Goal: Transaction & Acquisition: Download file/media

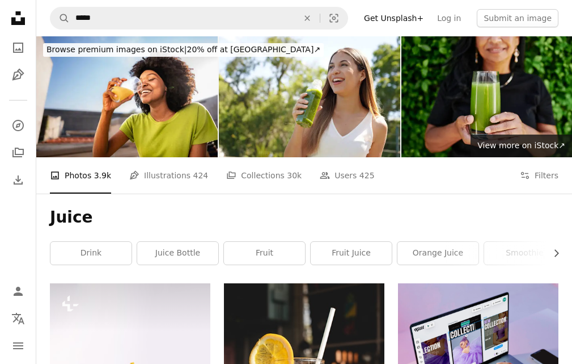
scroll to position [397, 0]
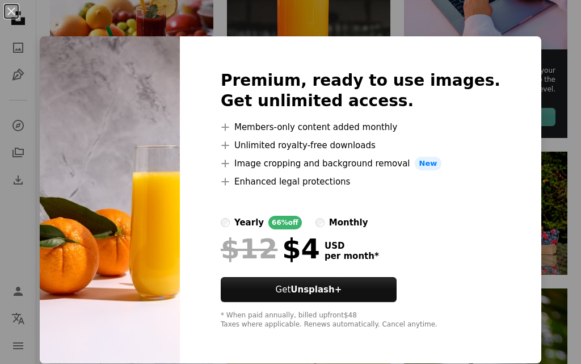
click at [180, 196] on img at bounding box center [110, 199] width 140 height 327
click at [12, 9] on button "An X shape" at bounding box center [12, 12] width 14 height 14
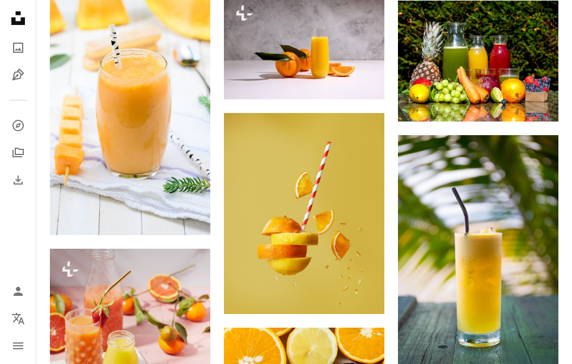
scroll to position [567, 0]
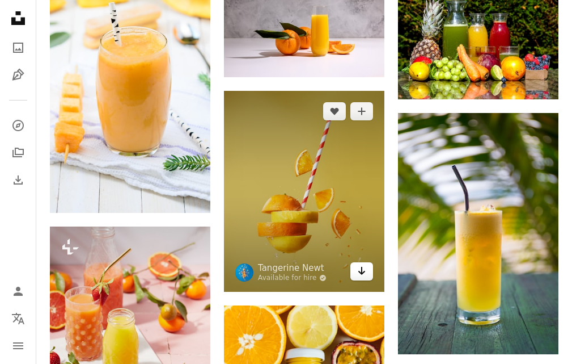
click at [356, 272] on link "Arrow pointing down" at bounding box center [362, 271] width 23 height 18
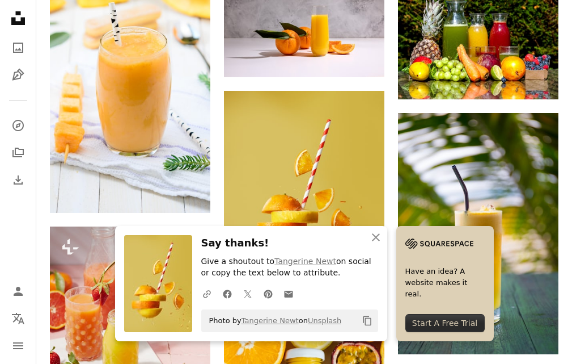
click at [437, 319] on div "Start A Free Trial" at bounding box center [445, 323] width 79 height 18
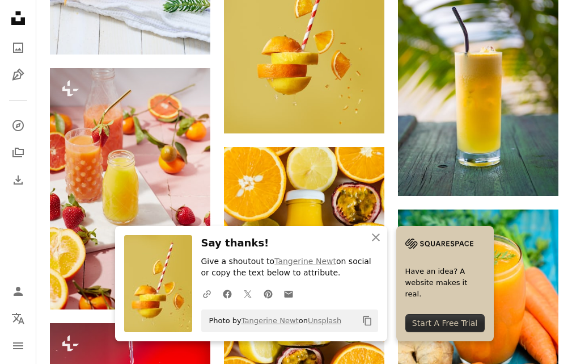
scroll to position [737, 0]
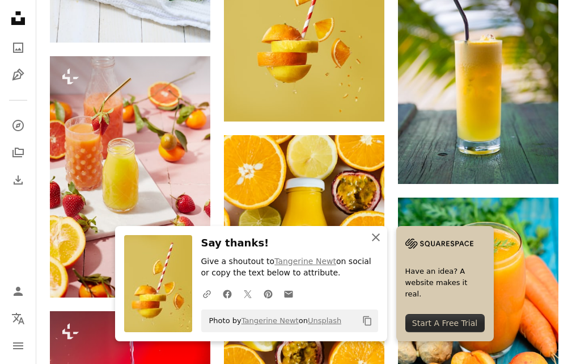
click at [379, 237] on icon "An X shape" at bounding box center [376, 237] width 14 height 14
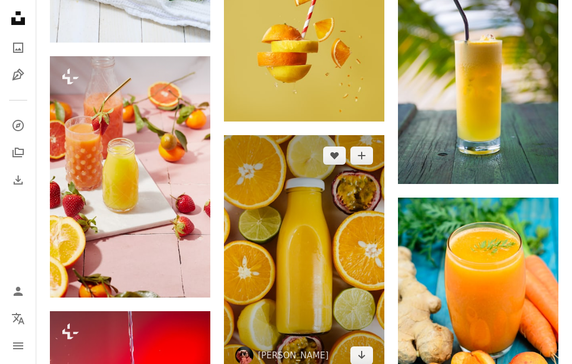
click at [312, 243] on img at bounding box center [304, 255] width 161 height 241
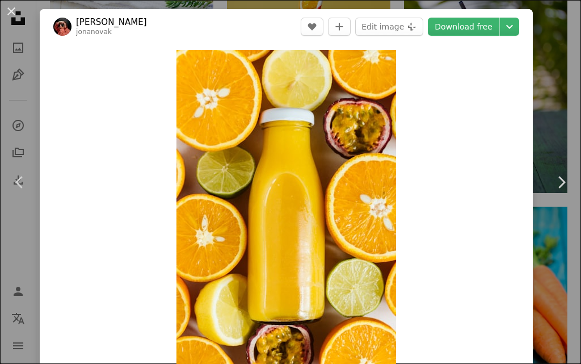
click at [539, 60] on div "An X shape Chevron left Chevron right [PERSON_NAME] jonanovak A heart A plus si…" at bounding box center [290, 182] width 581 height 364
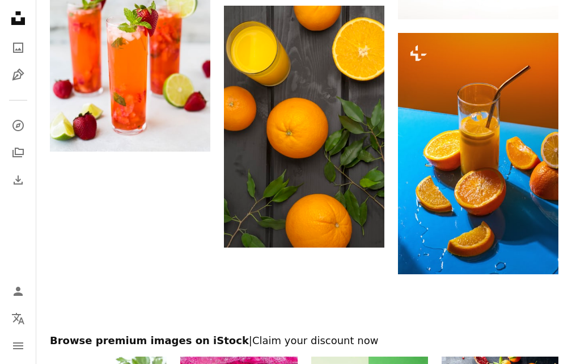
scroll to position [1588, 0]
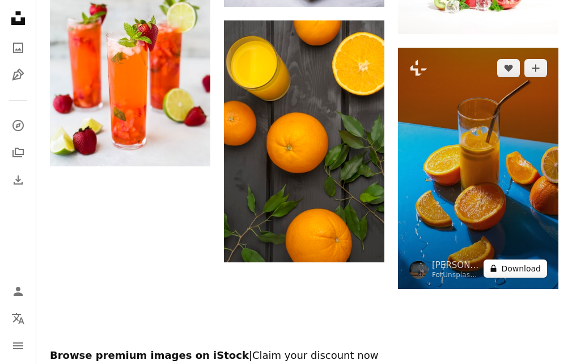
click at [516, 269] on button "A lock Download" at bounding box center [516, 268] width 64 height 18
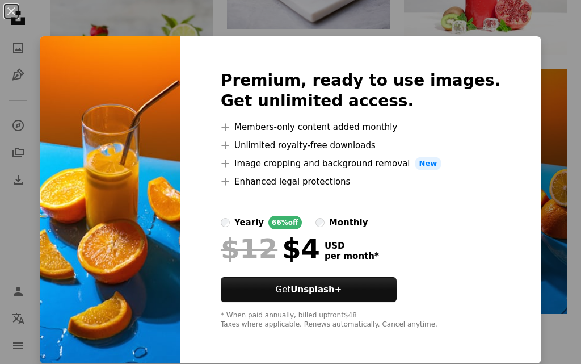
click at [529, 34] on div "An X shape Premium, ready to use images. Get unlimited access. A plus sign Memb…" at bounding box center [290, 182] width 581 height 364
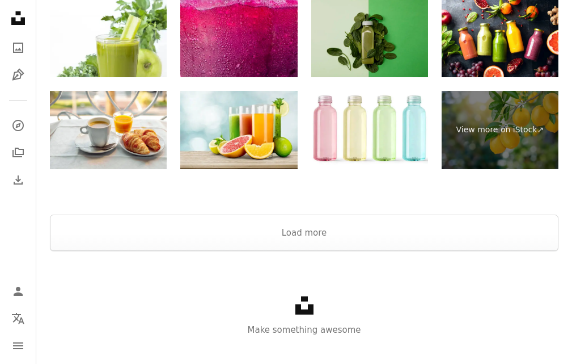
scroll to position [1977, 0]
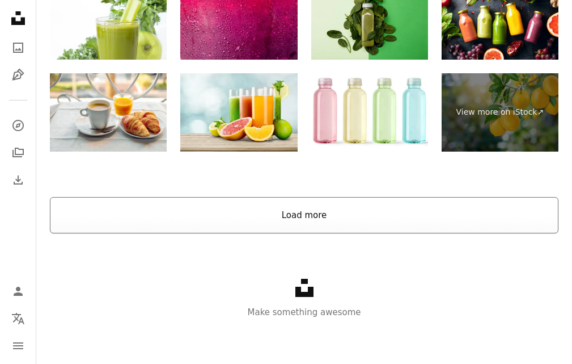
click at [286, 218] on button "Load more" at bounding box center [304, 215] width 509 height 36
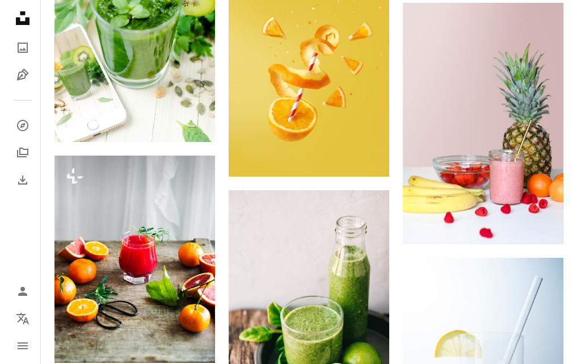
scroll to position [2147, 0]
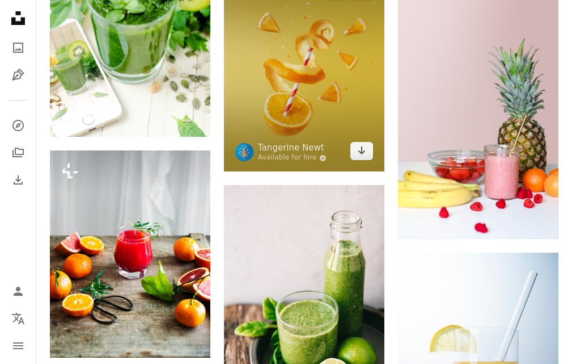
click at [312, 122] on img at bounding box center [304, 71] width 161 height 201
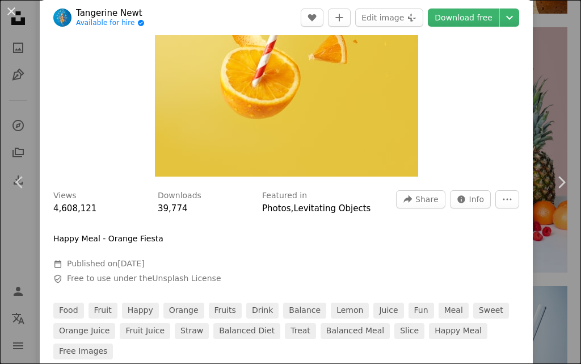
scroll to position [227, 0]
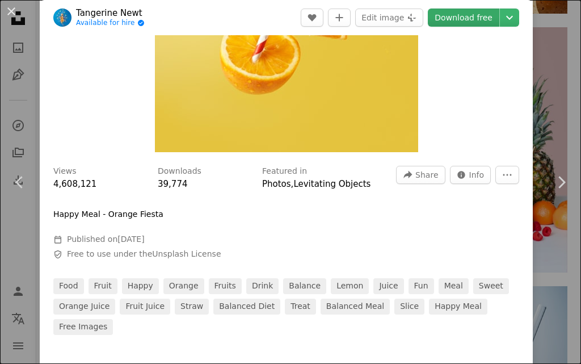
click at [453, 12] on link "Download free" at bounding box center [463, 18] width 71 height 18
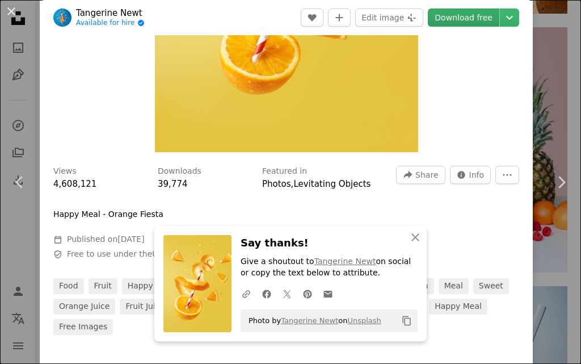
click at [453, 12] on link "Download free" at bounding box center [463, 18] width 71 height 18
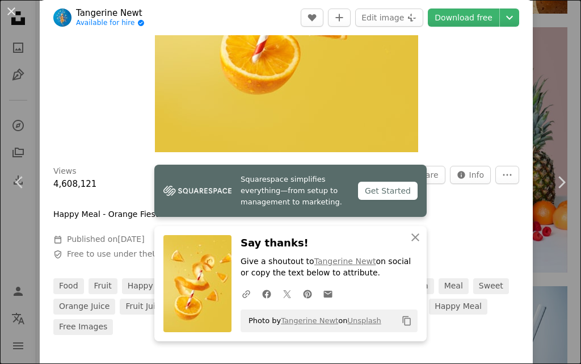
click at [389, 189] on div "Get Started" at bounding box center [388, 191] width 60 height 18
